Goal: Task Accomplishment & Management: Use online tool/utility

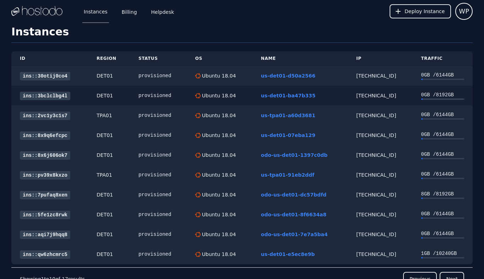
click at [372, 95] on div "[TECHNICAL_ID]" at bounding box center [380, 95] width 48 height 7
click at [372, 78] on div "[TECHNICAL_ID]" at bounding box center [380, 75] width 48 height 7
click at [371, 95] on div "[TECHNICAL_ID]" at bounding box center [380, 95] width 48 height 7
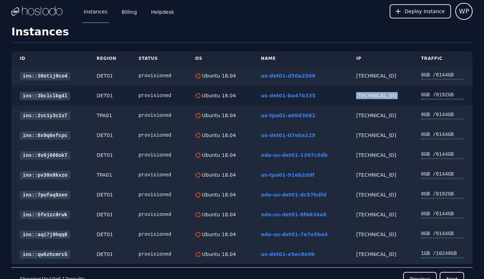
click at [371, 95] on div "[TECHNICAL_ID]" at bounding box center [380, 95] width 48 height 7
click at [371, 116] on div "[TECHNICAL_ID]" at bounding box center [380, 115] width 48 height 7
copy div "[TECHNICAL_ID]"
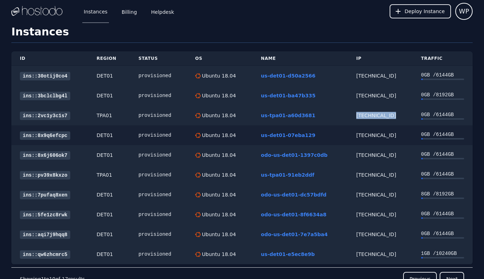
click at [364, 133] on div "[TECHNICAL_ID]" at bounding box center [380, 135] width 48 height 7
copy div "[TECHNICAL_ID]"
click at [49, 134] on link "ins::8x9q6efcpc" at bounding box center [45, 136] width 50 height 9
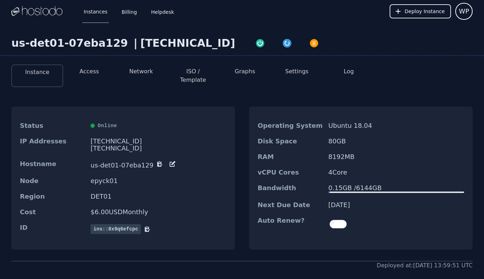
click at [187, 70] on button "ISO / Template" at bounding box center [193, 75] width 40 height 17
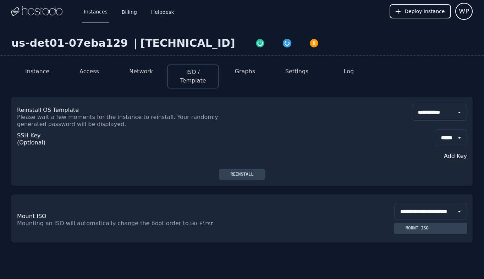
click at [418, 106] on select "**********" at bounding box center [439, 112] width 55 height 17
select select "**"
click at [250, 169] on button "Reinstall" at bounding box center [242, 174] width 46 height 11
click at [349, 73] on button "Log" at bounding box center [349, 71] width 10 height 9
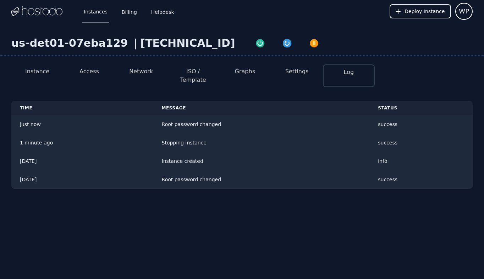
click at [178, 70] on button "ISO / Template" at bounding box center [193, 75] width 40 height 17
select select "**"
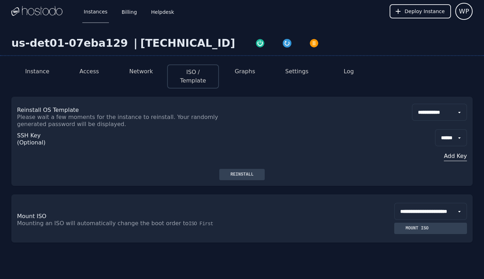
click at [174, 45] on div "[TECHNICAL_ID]" at bounding box center [187, 43] width 95 height 13
copy div "[TECHNICAL_ID]"
click at [73, 71] on li "Access" at bounding box center [89, 77] width 52 height 24
click at [81, 72] on button "Access" at bounding box center [89, 71] width 20 height 9
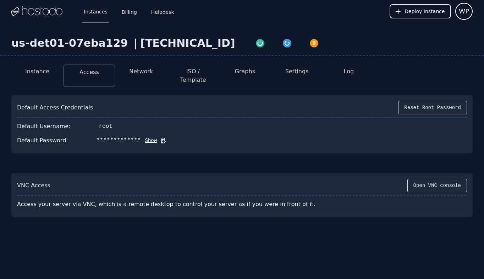
click at [161, 138] on icon at bounding box center [163, 140] width 5 height 5
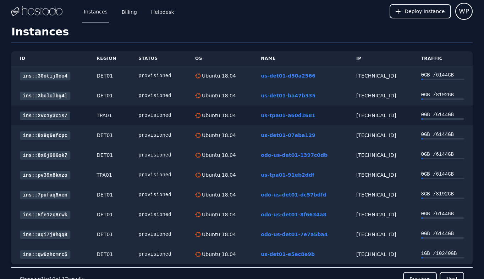
click at [375, 116] on div "158.51.125.252" at bounding box center [380, 115] width 48 height 7
copy div "158.51.125.252"
click at [48, 114] on link "ins::2vc1y3c1s7" at bounding box center [45, 116] width 50 height 9
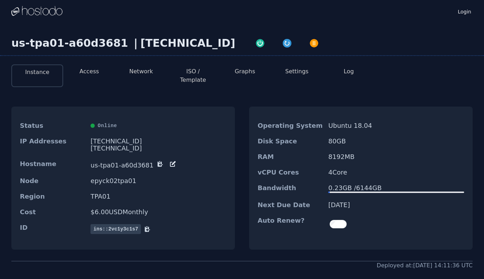
click at [193, 72] on button "ISO / Template" at bounding box center [193, 75] width 40 height 17
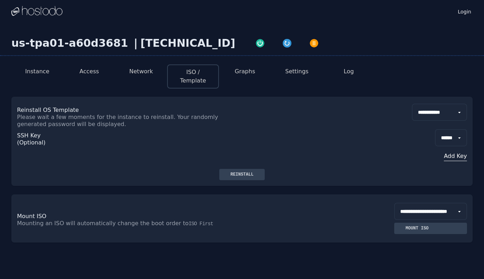
click at [416, 104] on select "**********" at bounding box center [439, 112] width 55 height 17
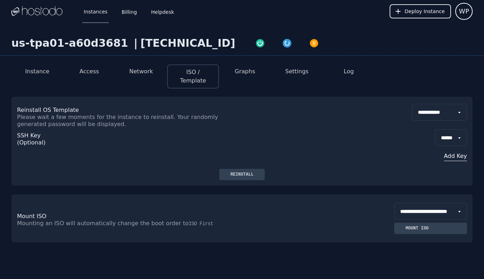
select select "**"
click at [249, 169] on button "Reinstall" at bounding box center [242, 174] width 46 height 11
click at [348, 69] on button "Log" at bounding box center [349, 71] width 10 height 9
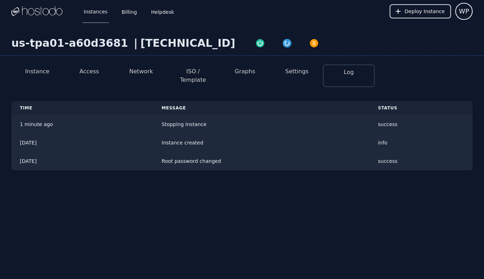
click at [183, 68] on button "ISO / Template" at bounding box center [193, 75] width 40 height 17
select select "**"
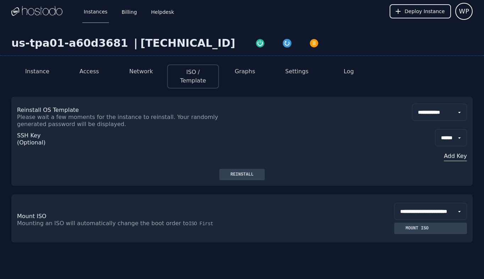
click at [147, 43] on div "[TECHNICAL_ID]" at bounding box center [187, 43] width 95 height 13
copy div "[TECHNICAL_ID]"
click at [84, 69] on button "Access" at bounding box center [89, 71] width 20 height 9
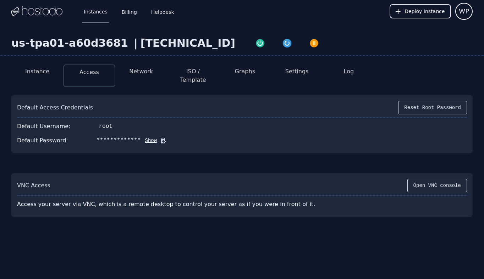
click at [160, 137] on icon at bounding box center [163, 140] width 7 height 7
